Goal: Download file/media

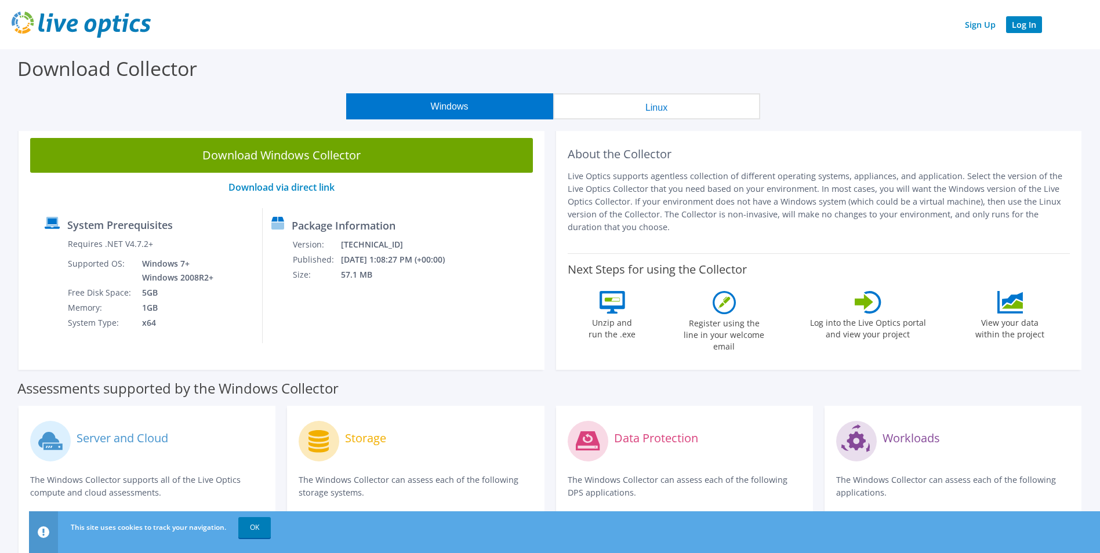
click at [1028, 24] on link "Log In" at bounding box center [1024, 24] width 36 height 17
click at [976, 24] on link "Sign Up" at bounding box center [980, 24] width 42 height 17
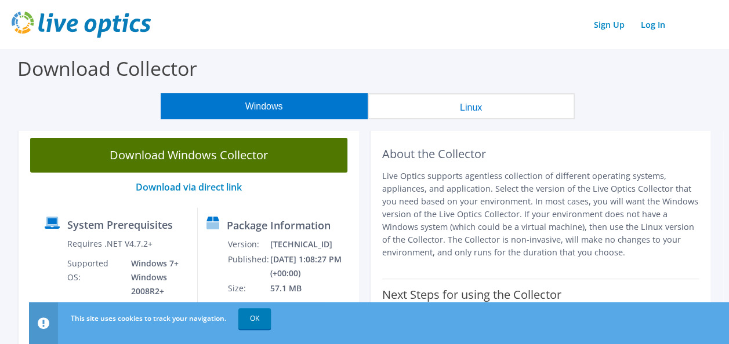
click at [219, 157] on link "Download Windows Collector" at bounding box center [188, 155] width 317 height 35
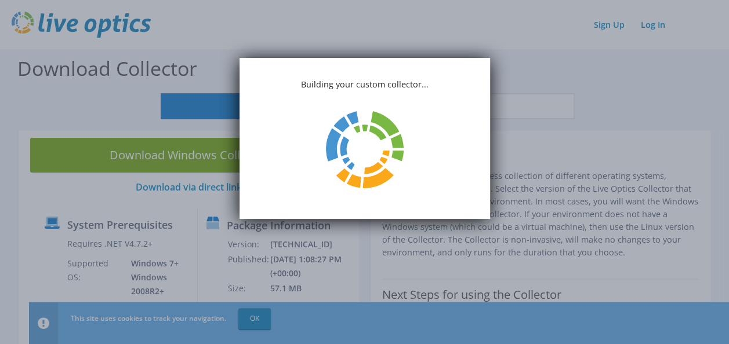
click at [373, 114] on icon at bounding box center [379, 137] width 52 height 52
click at [437, 118] on div "Building your custom collector..." at bounding box center [364, 138] width 251 height 161
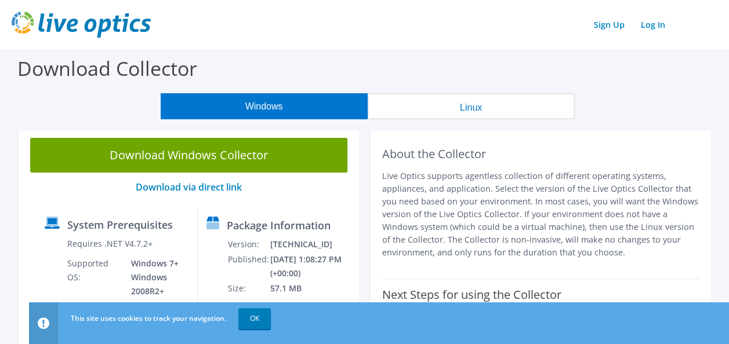
click at [315, 41] on header "Sign Up Log In" at bounding box center [364, 24] width 729 height 49
